Goal: Navigation & Orientation: Find specific page/section

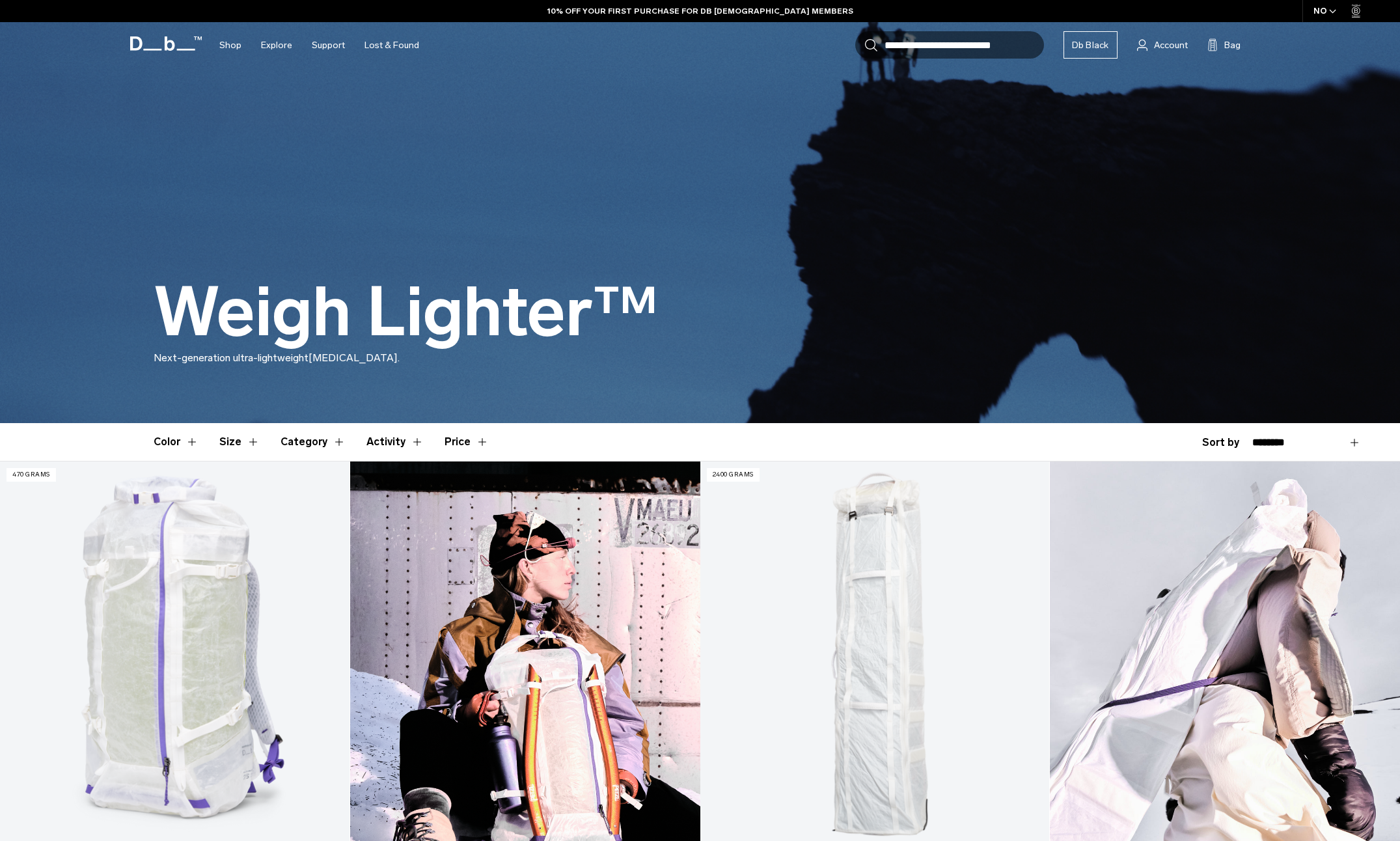
click at [182, 439] on button "Color" at bounding box center [177, 442] width 45 height 37
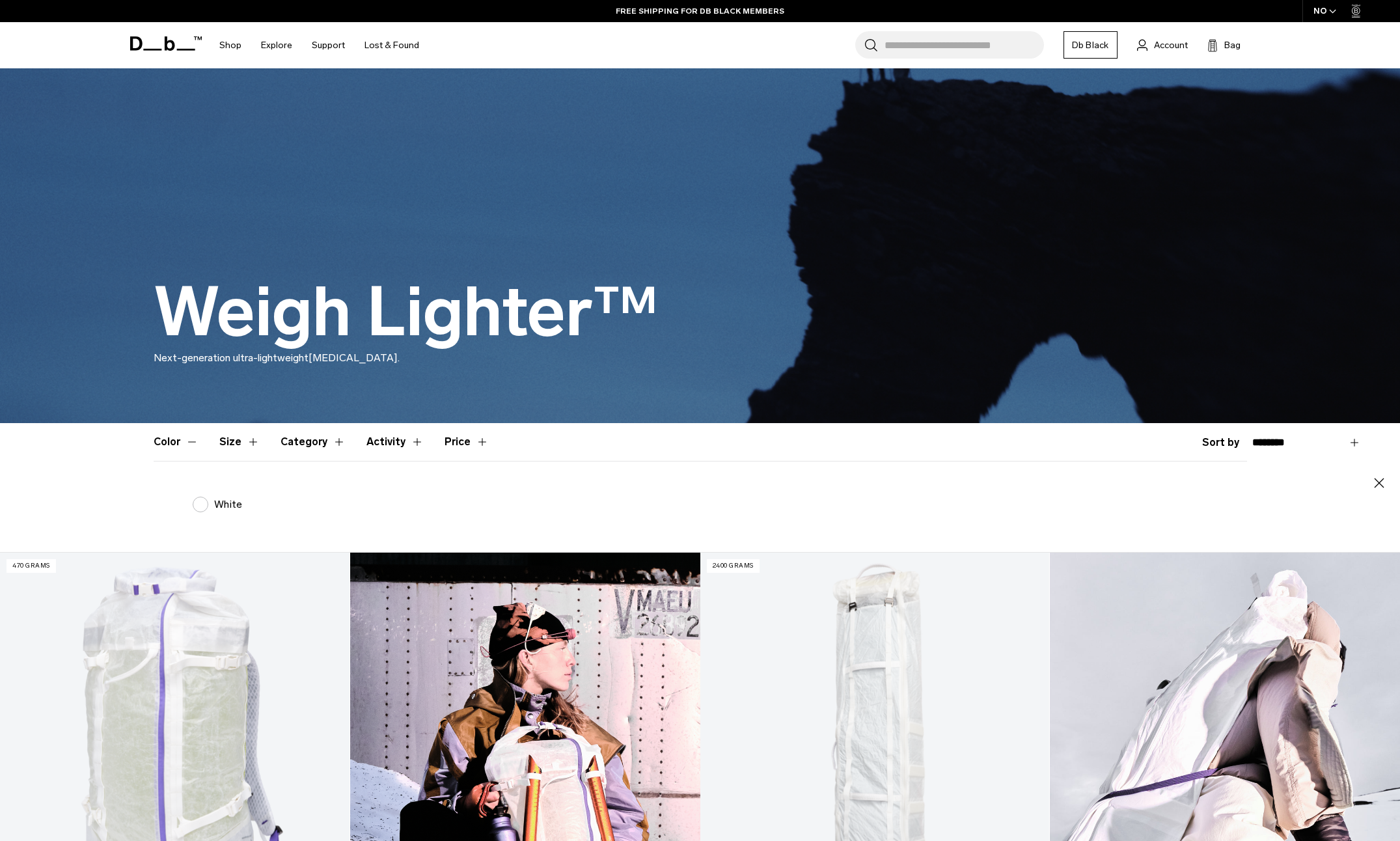
click at [159, 39] on icon at bounding box center [166, 43] width 72 height 15
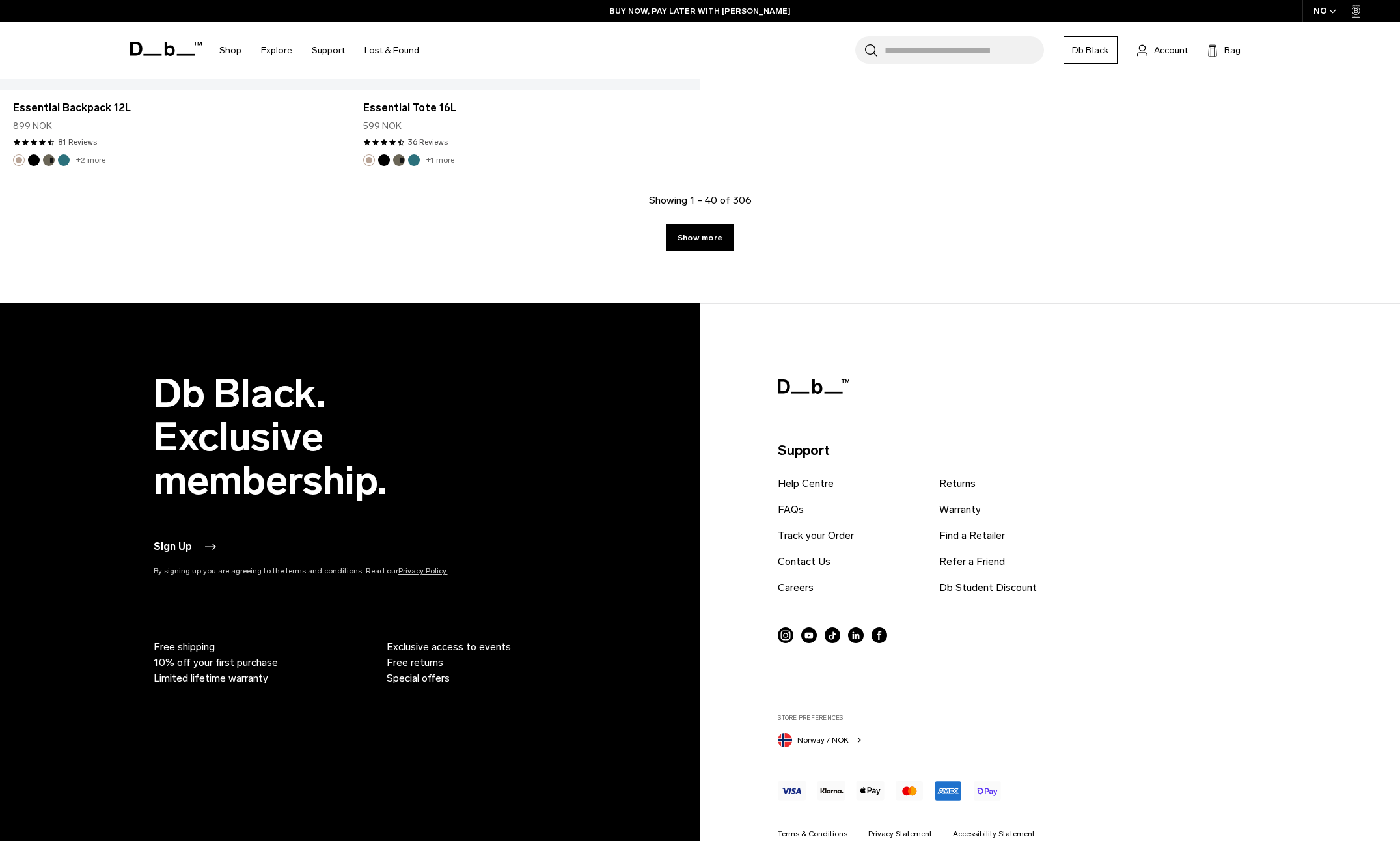
scroll to position [6148, 0]
